Goal: Find specific page/section: Find specific page/section

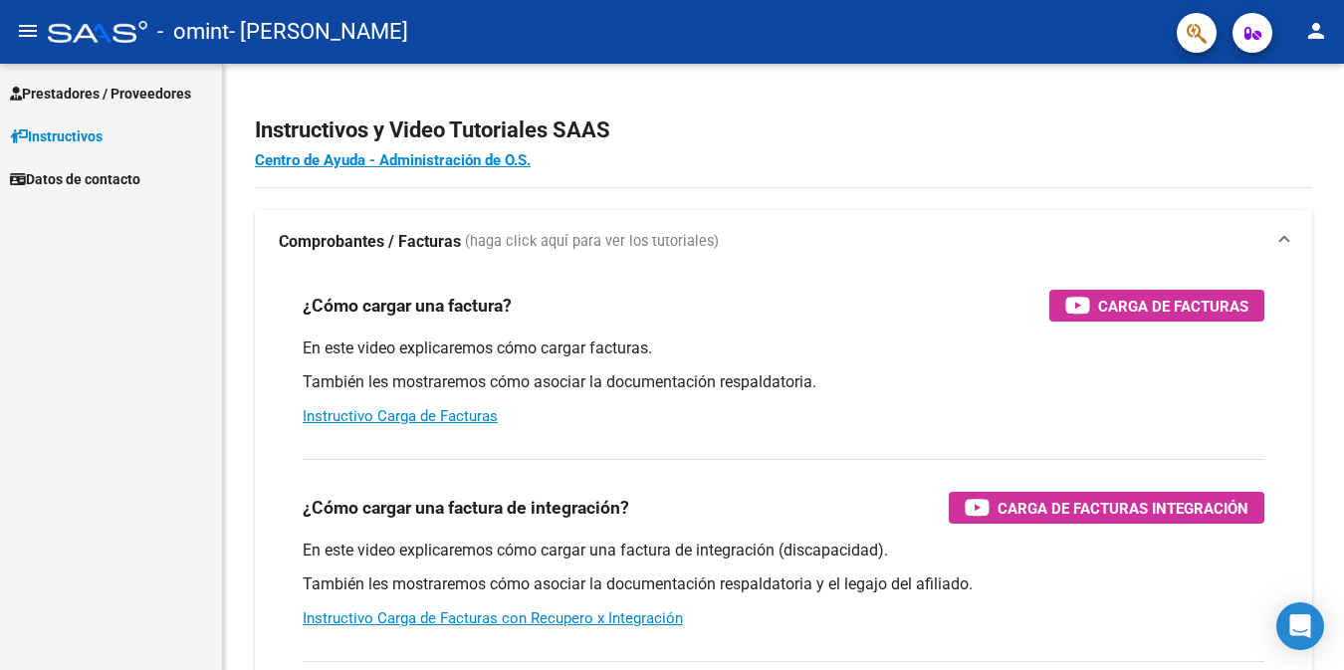
click at [146, 98] on span "Prestadores / Proveedores" at bounding box center [100, 94] width 181 height 22
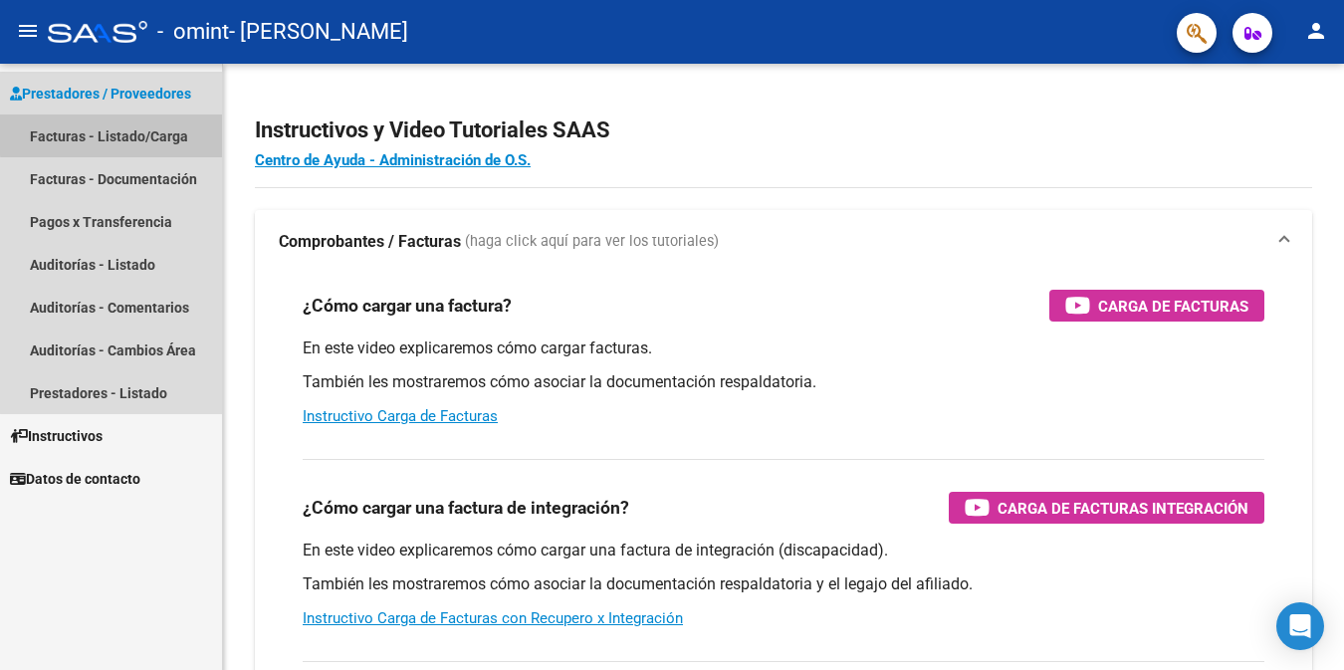
click at [133, 133] on link "Facturas - Listado/Carga" at bounding box center [111, 136] width 222 height 43
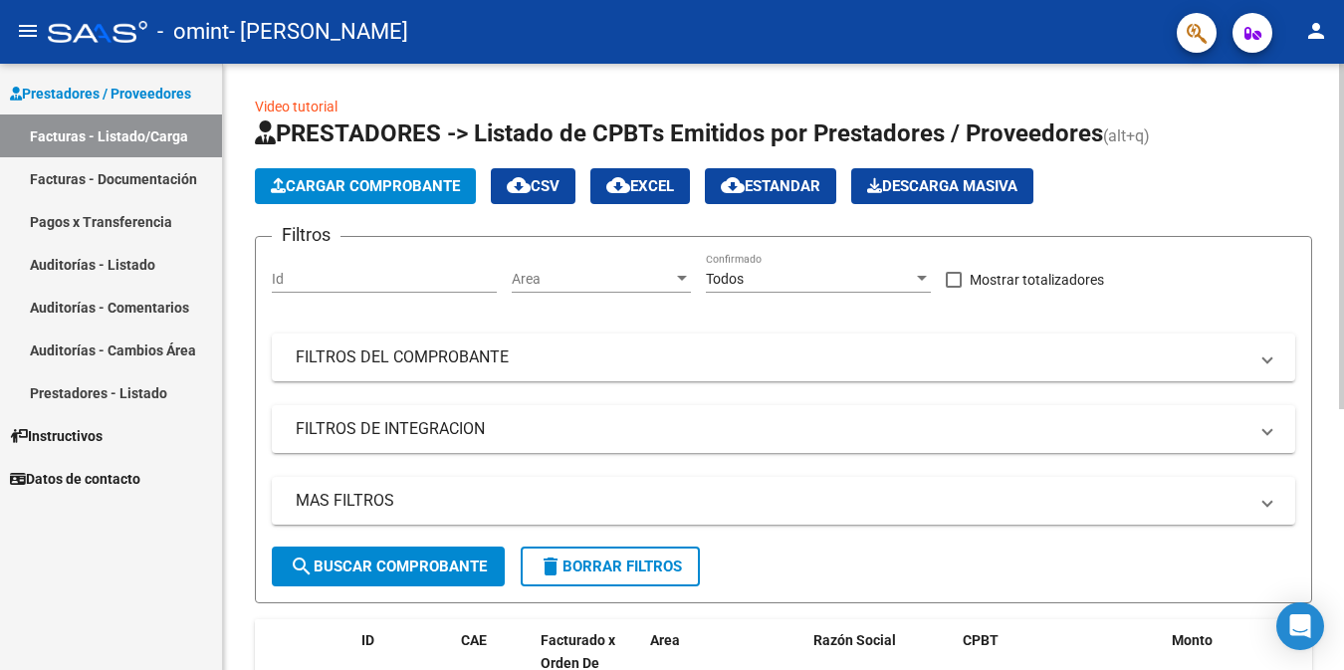
click at [1330, 626] on div "Video tutorial PRESTADORES -> Listado de CPBTs Emitidos por Prestadores / Prove…" at bounding box center [783, 587] width 1121 height 1047
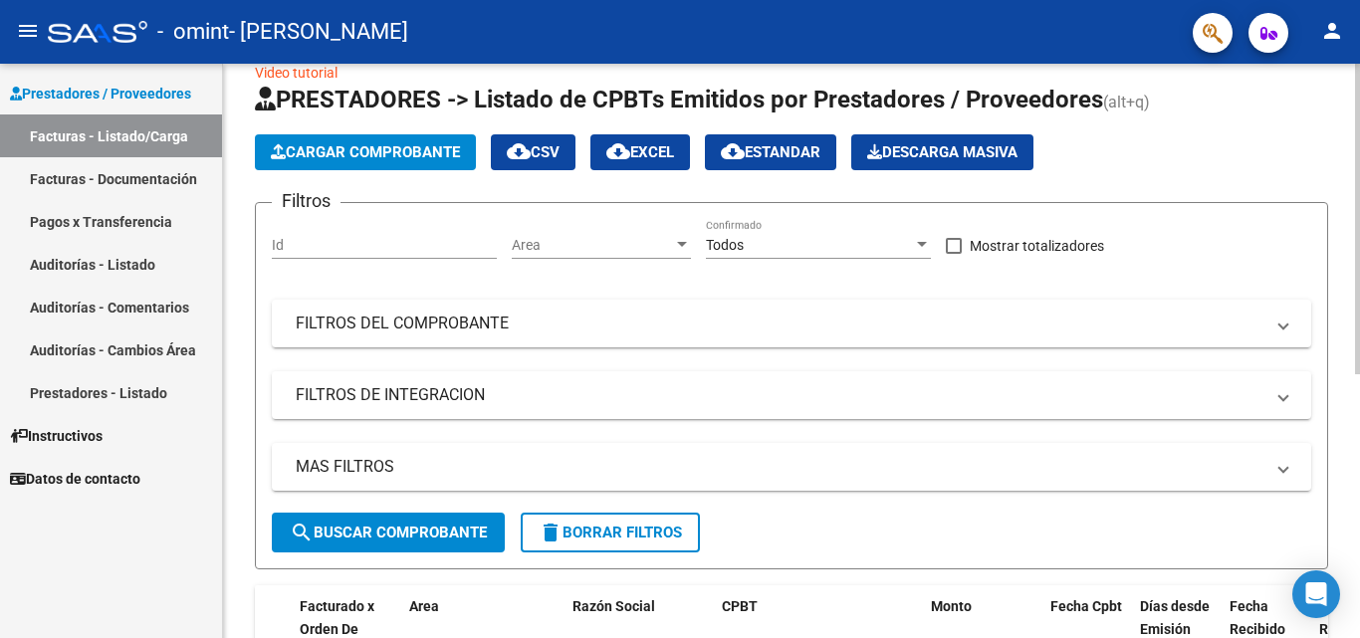
scroll to position [0, 352]
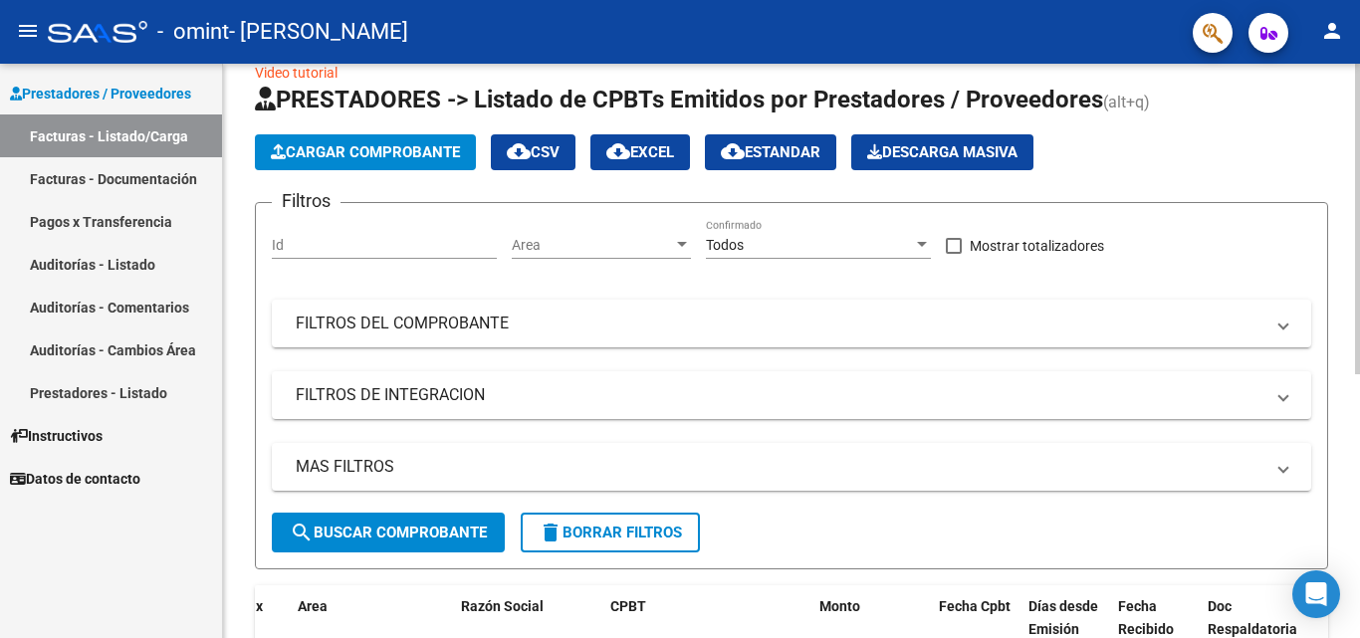
click at [1343, 532] on div "Video tutorial PRESTADORES -> Listado de CPBTs Emitidos por Prestadores / Prove…" at bounding box center [791, 553] width 1137 height 1047
click at [1343, 524] on div at bounding box center [1357, 351] width 5 height 575
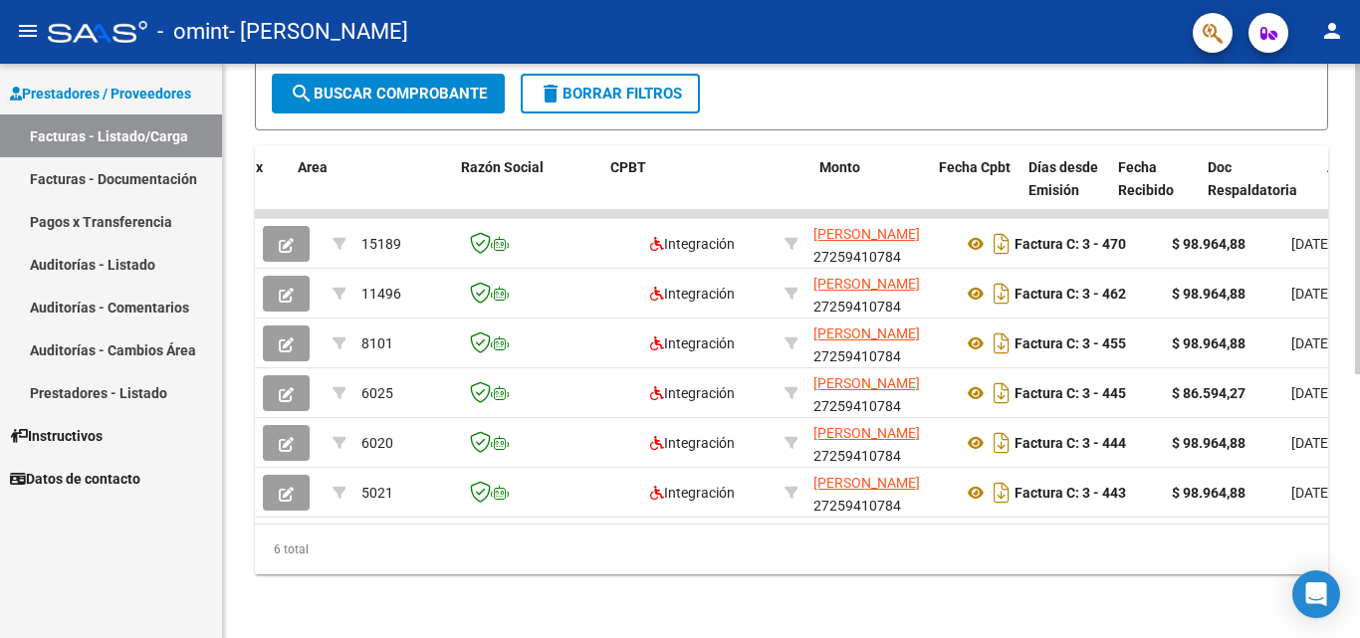
click at [1343, 524] on div at bounding box center [1357, 483] width 5 height 311
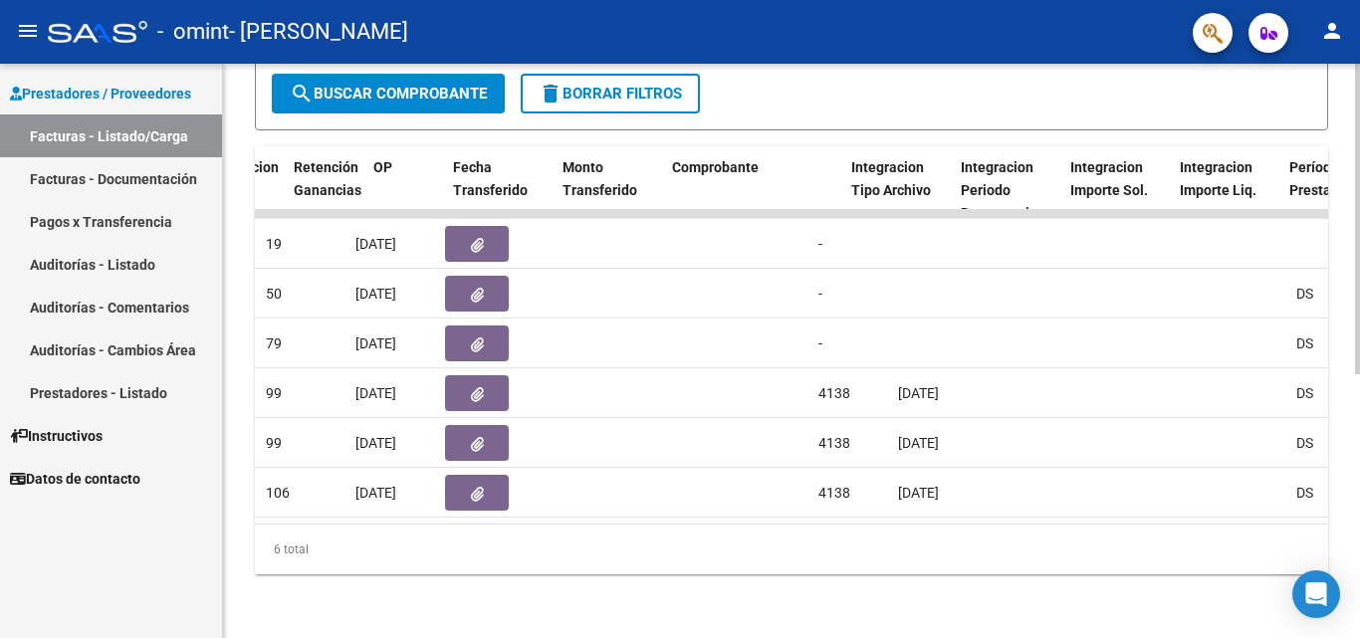
scroll to position [0, 1208]
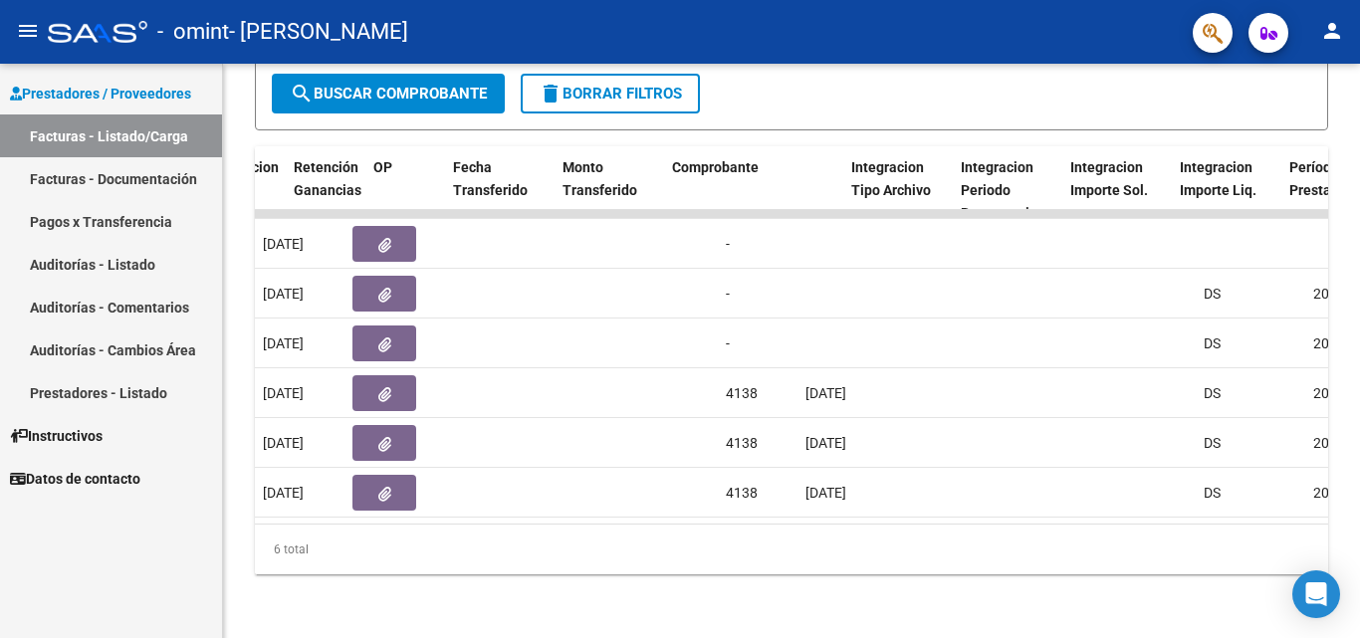
click at [61, 216] on link "Pagos x Transferencia" at bounding box center [111, 221] width 222 height 43
